Goal: Task Accomplishment & Management: Manage account settings

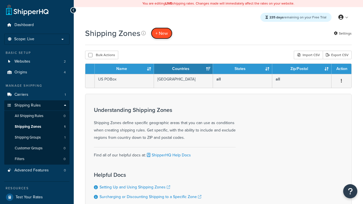
click at [162, 33] on span "+ New" at bounding box center [161, 33] width 12 height 7
click at [124, 69] on th "Name" at bounding box center [124, 69] width 59 height 10
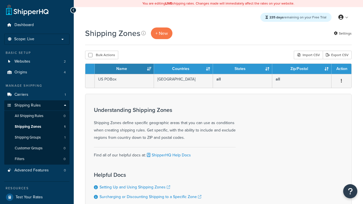
click at [124, 69] on th "Name" at bounding box center [124, 69] width 59 height 10
click at [183, 69] on th "Countries" at bounding box center [183, 69] width 59 height 10
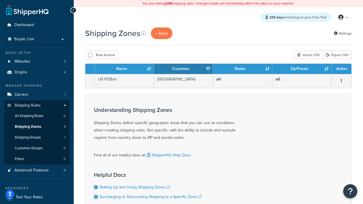
click at [242, 69] on th "States" at bounding box center [242, 69] width 59 height 10
click at [302, 69] on th "Zip/Postal" at bounding box center [301, 69] width 59 height 10
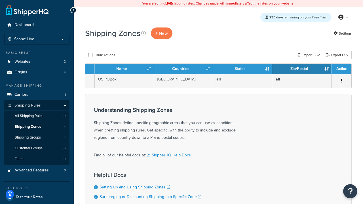
click at [302, 69] on th "Zip/Postal" at bounding box center [301, 69] width 59 height 10
click at [341, 69] on th "Action" at bounding box center [341, 69] width 20 height 10
click at [143, 33] on icon at bounding box center [143, 33] width 5 height 5
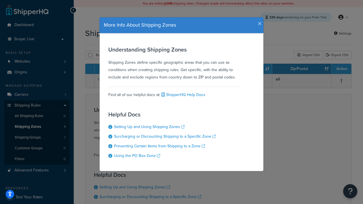
click at [258, 22] on icon "button" at bounding box center [260, 23] width 4 height 5
